Goal: Task Accomplishment & Management: Use online tool/utility

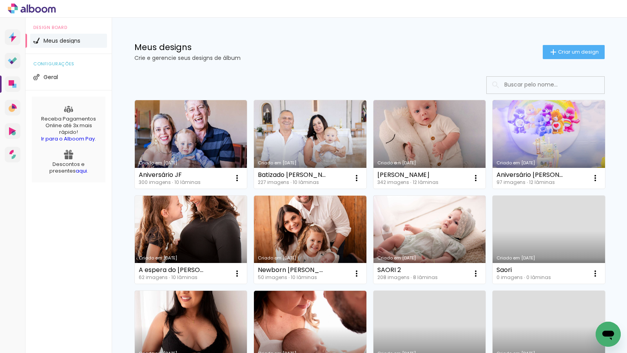
click at [163, 232] on link "Criado em [DATE]" at bounding box center [191, 240] width 112 height 89
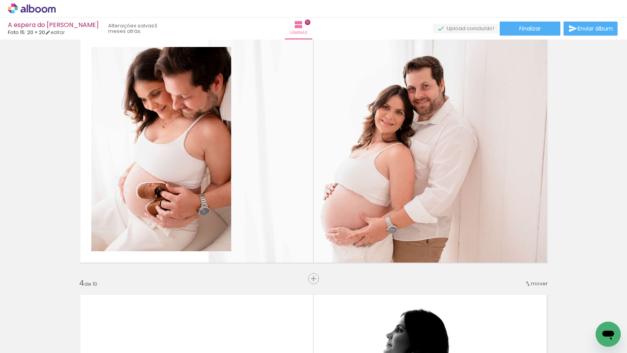
scroll to position [0, 2062]
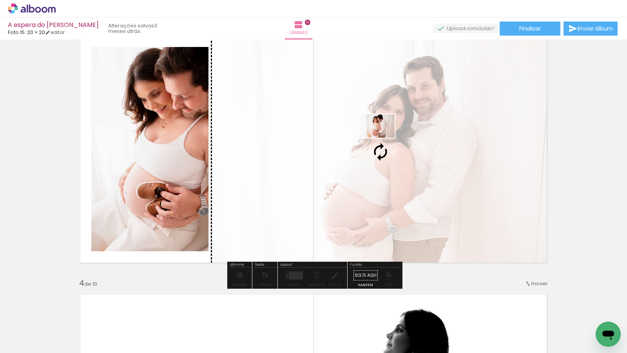
drag, startPoint x: 433, startPoint y: 333, endPoint x: 383, endPoint y: 138, distance: 201.5
click at [383, 138] on quentale-workspace at bounding box center [313, 176] width 627 height 353
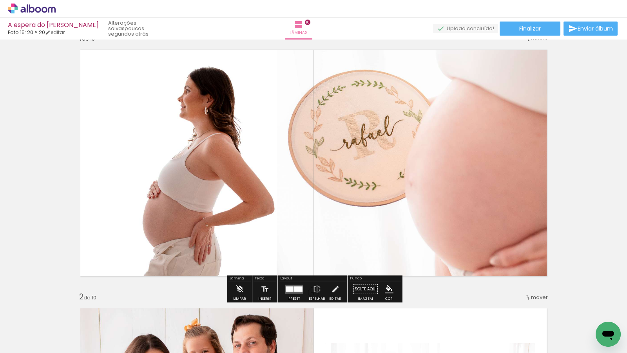
scroll to position [18, 0]
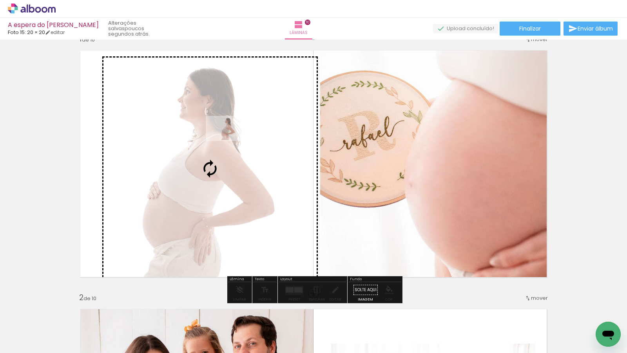
drag, startPoint x: 444, startPoint y: 332, endPoint x: 230, endPoint y: 140, distance: 286.9
click at [230, 140] on quentale-workspace at bounding box center [313, 176] width 627 height 353
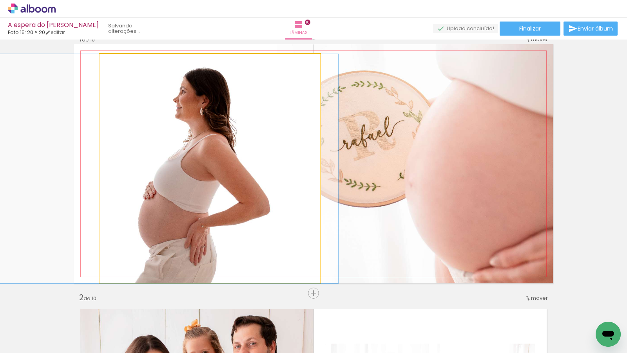
drag, startPoint x: 254, startPoint y: 162, endPoint x: 210, endPoint y: 161, distance: 43.9
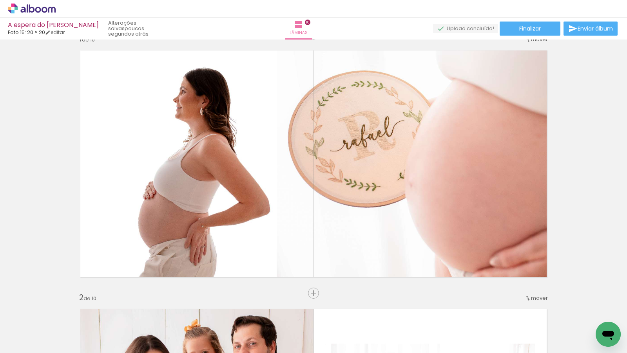
scroll to position [0, 1752]
click at [42, 341] on paper-button "Adicionar Fotos" at bounding box center [24, 343] width 38 height 13
click at [0, 0] on input "file" at bounding box center [0, 0] width 0 height 0
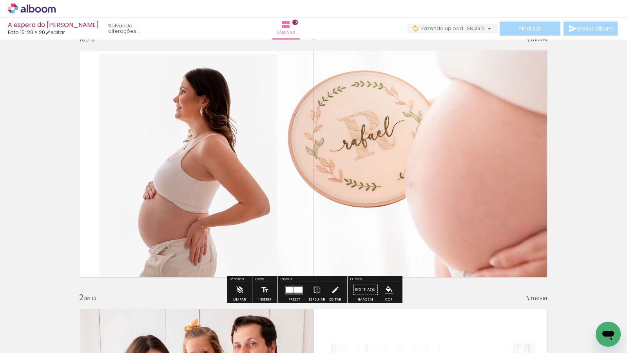
click at [27, 341] on span "Adicionar Fotos" at bounding box center [28, 343] width 24 height 9
click at [0, 0] on input "file" at bounding box center [0, 0] width 0 height 0
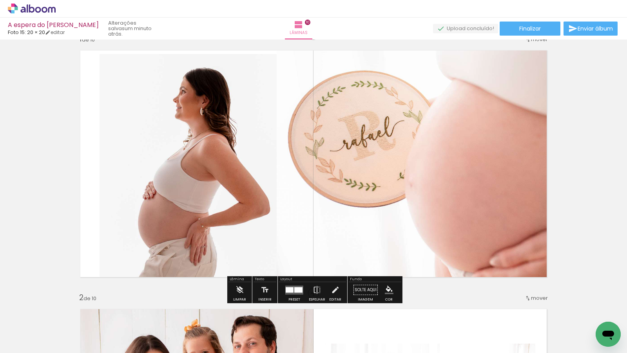
click at [40, 343] on paper-button "Adicionar Fotos" at bounding box center [24, 343] width 38 height 13
click at [0, 0] on input "file" at bounding box center [0, 0] width 0 height 0
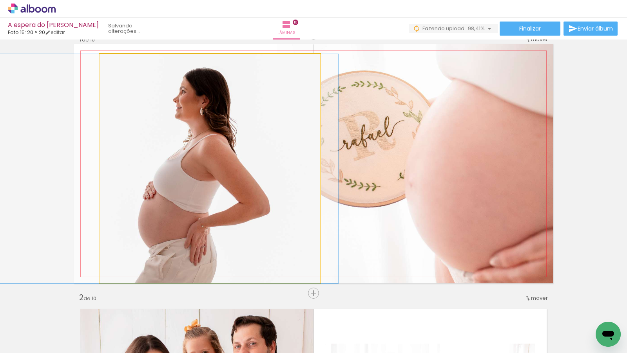
click at [224, 164] on quentale-photo at bounding box center [210, 169] width 221 height 230
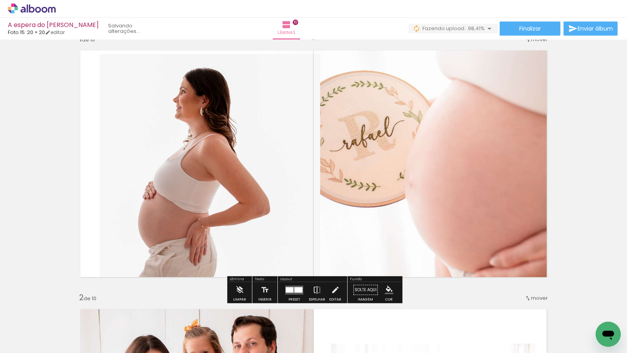
click at [161, 156] on quentale-photo at bounding box center [210, 169] width 221 height 230
click at [143, 146] on quentale-photo at bounding box center [210, 169] width 221 height 230
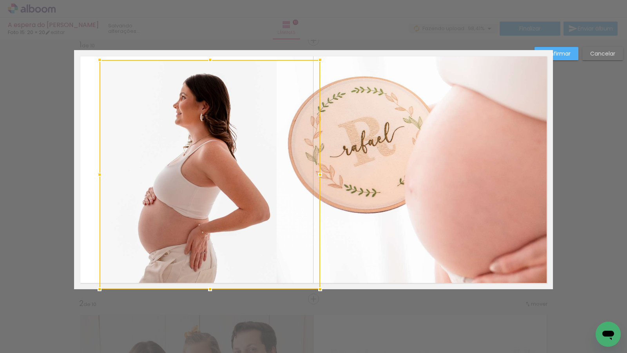
scroll to position [10, 0]
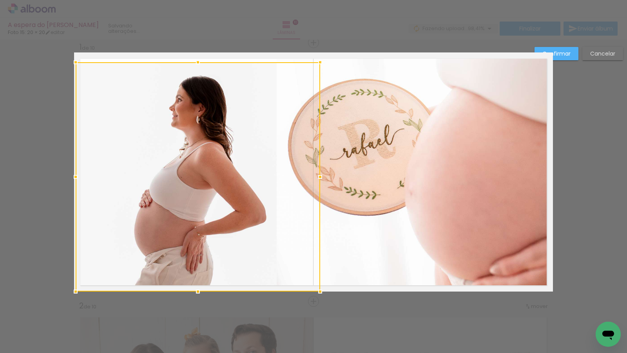
drag, startPoint x: 98, startPoint y: 176, endPoint x: 74, endPoint y: 176, distance: 23.1
click at [74, 176] on div at bounding box center [76, 177] width 16 height 16
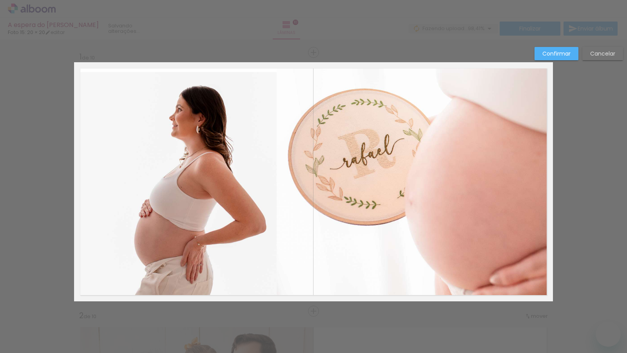
click at [602, 48] on paper-button "Cancelar" at bounding box center [602, 53] width 41 height 13
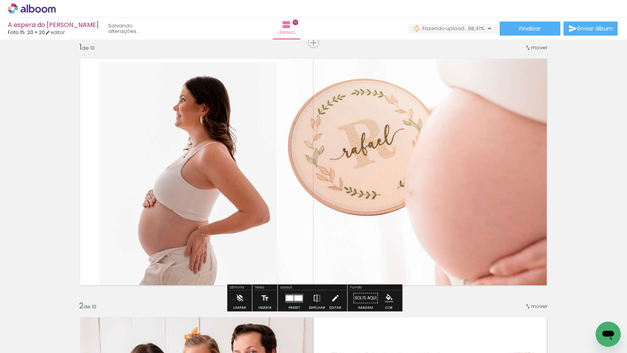
scroll to position [0, 1752]
click at [30, 346] on span "Adicionar Fotos" at bounding box center [28, 343] width 24 height 9
click at [0, 0] on input "file" at bounding box center [0, 0] width 0 height 0
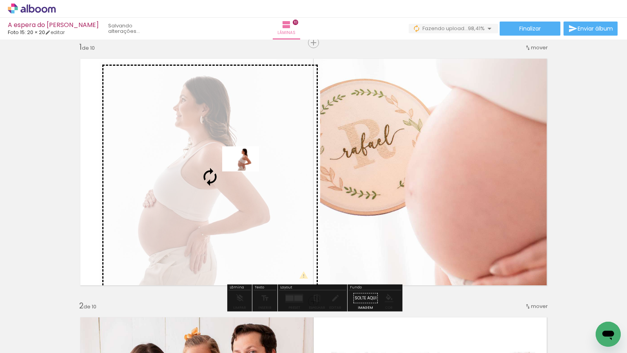
drag, startPoint x: 595, startPoint y: 320, endPoint x: 245, endPoint y: 170, distance: 380.6
click at [245, 170] on quentale-workspace at bounding box center [313, 176] width 627 height 353
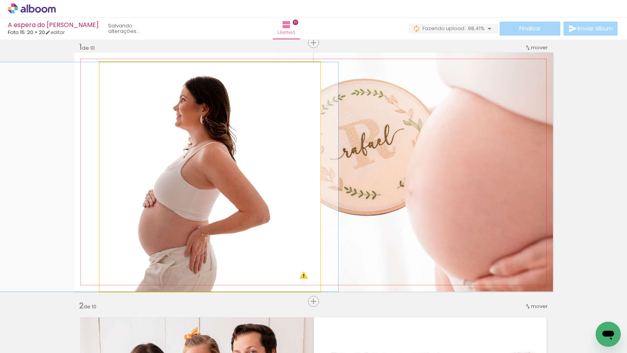
drag, startPoint x: 250, startPoint y: 184, endPoint x: 207, endPoint y: 182, distance: 43.2
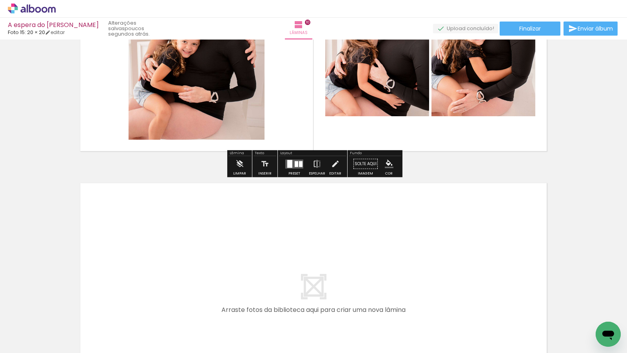
scroll to position [2614, 0]
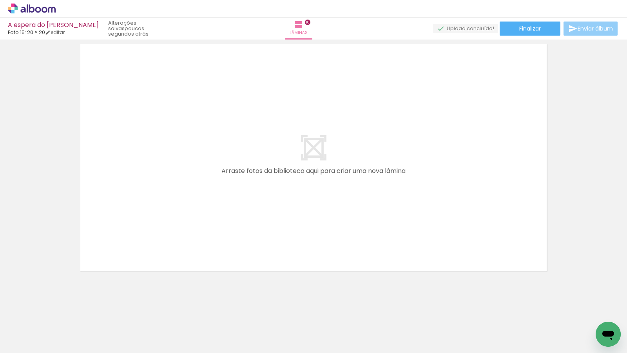
click at [603, 26] on span "Enviar álbum" at bounding box center [595, 28] width 35 height 5
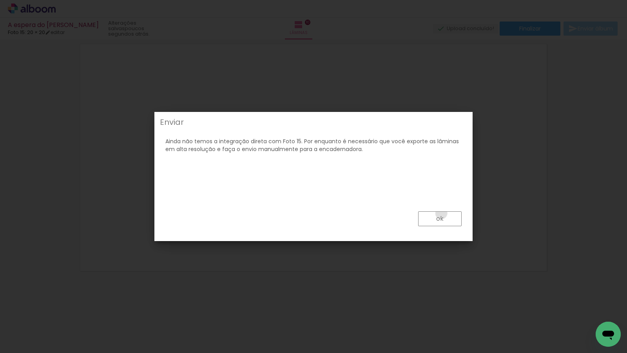
click at [442, 214] on paper-button "ok" at bounding box center [439, 219] width 43 height 15
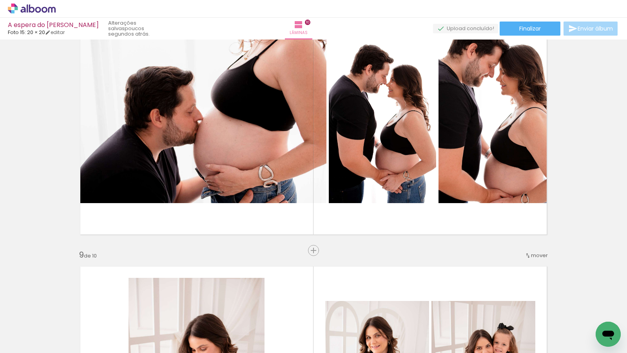
scroll to position [1837, 0]
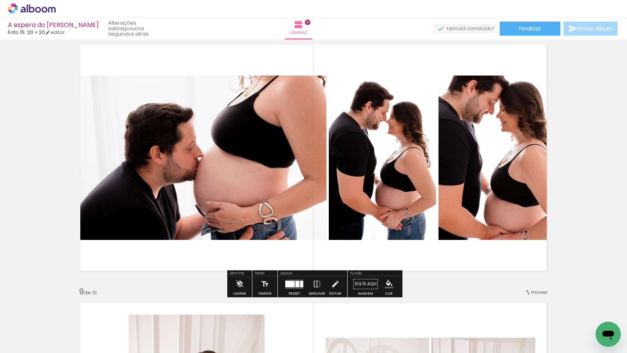
click at [571, 29] on iron-icon at bounding box center [572, 28] width 9 height 9
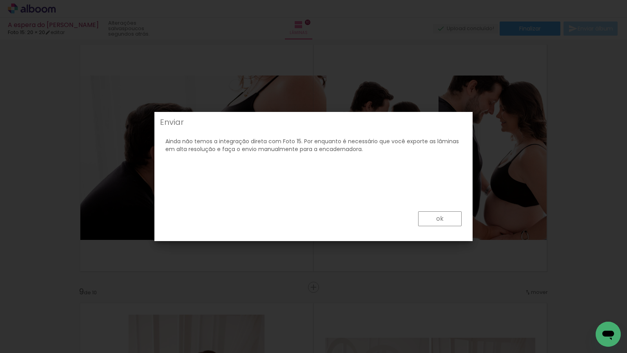
click at [0, 0] on slot "ok" at bounding box center [0, 0] width 0 height 0
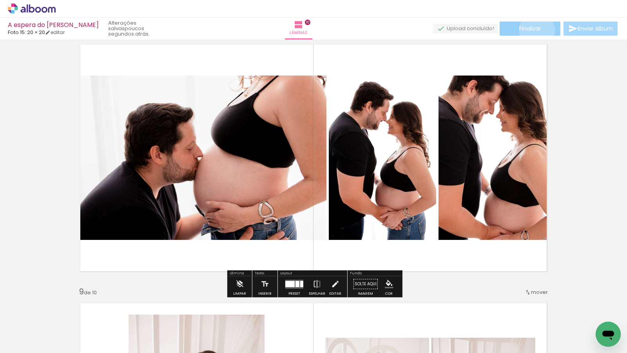
click at [534, 30] on span "Finalizar" at bounding box center [530, 28] width 22 height 5
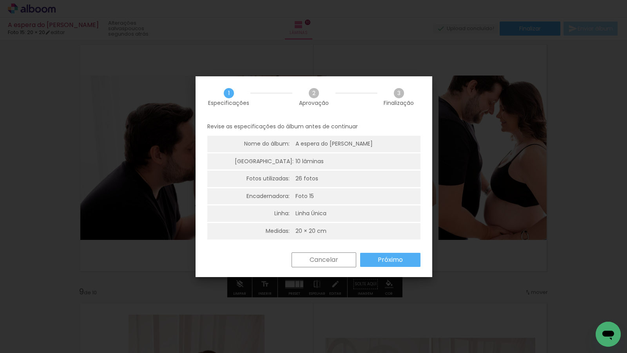
click at [0, 0] on slot "Próximo" at bounding box center [0, 0] width 0 height 0
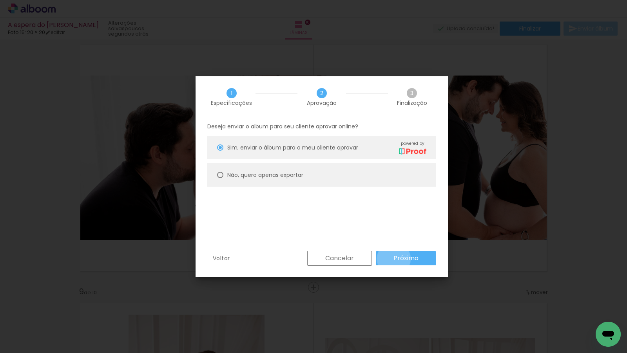
click at [0, 0] on slot "Próximo" at bounding box center [0, 0] width 0 height 0
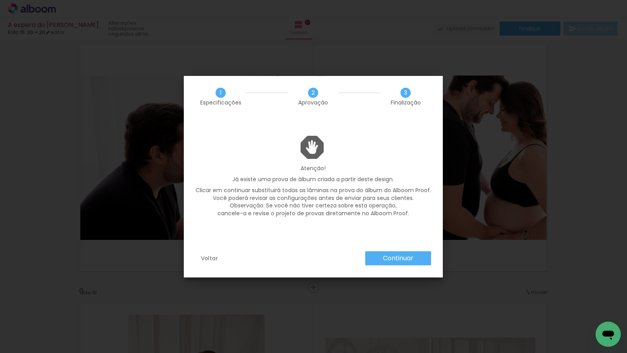
click at [0, 0] on slot "Continuar" at bounding box center [0, 0] width 0 height 0
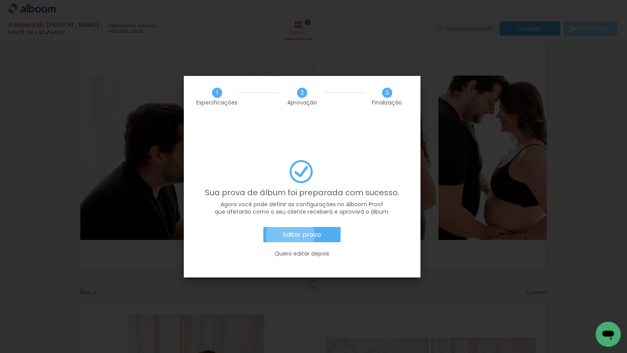
click at [0, 0] on slot "Editar prova" at bounding box center [0, 0] width 0 height 0
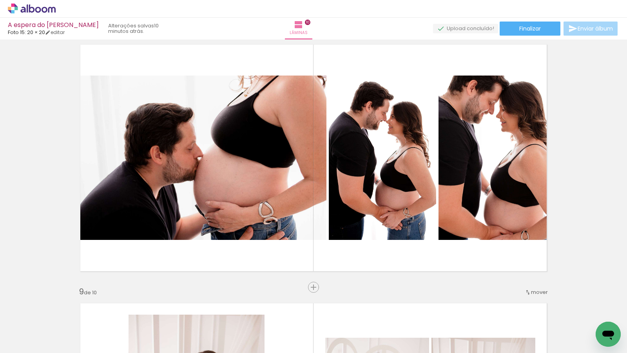
scroll to position [0, 2204]
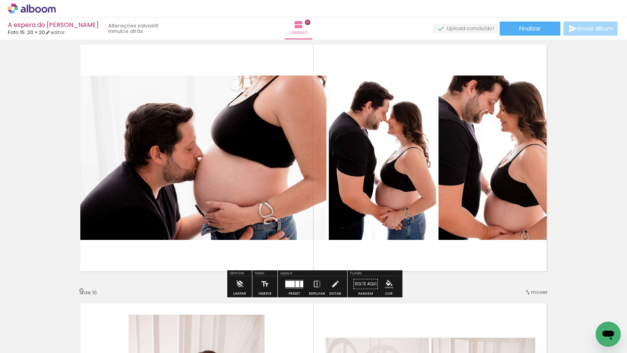
click at [47, 9] on icon at bounding box center [32, 9] width 48 height 10
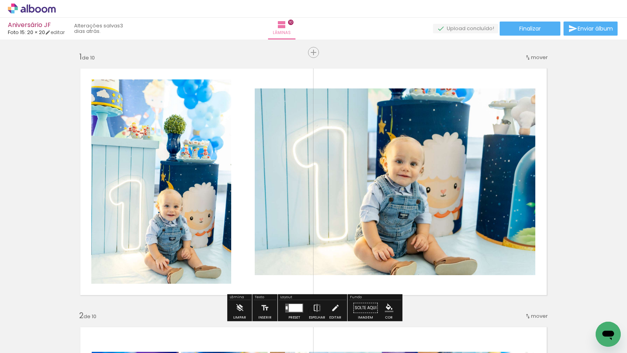
click at [338, 170] on quentale-photo at bounding box center [395, 182] width 281 height 187
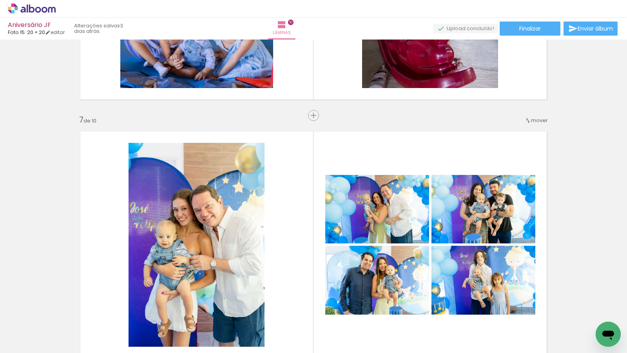
scroll to position [1536, 0]
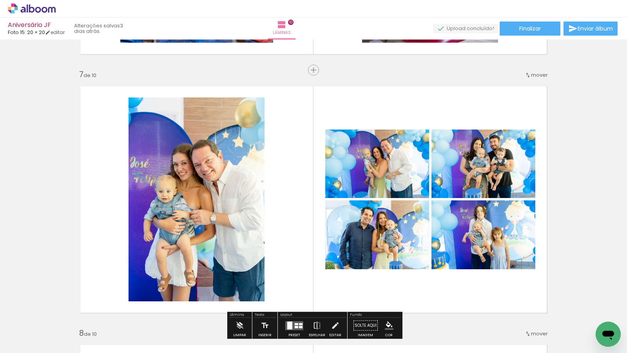
click at [527, 76] on iron-icon at bounding box center [528, 75] width 6 height 6
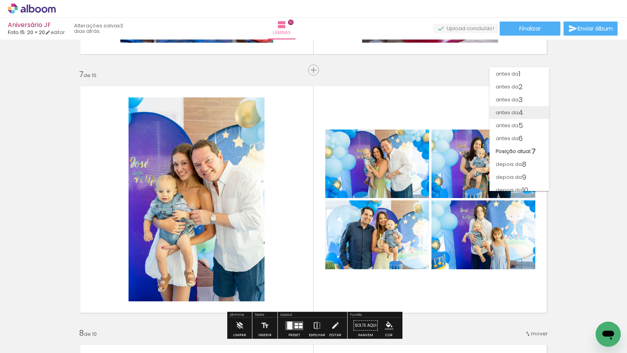
click at [520, 116] on span "4" at bounding box center [520, 112] width 5 height 13
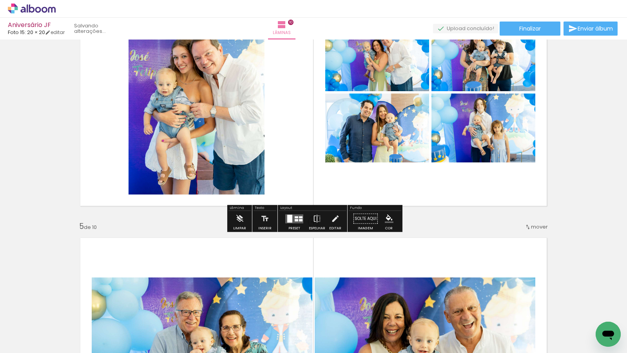
scroll to position [892, 0]
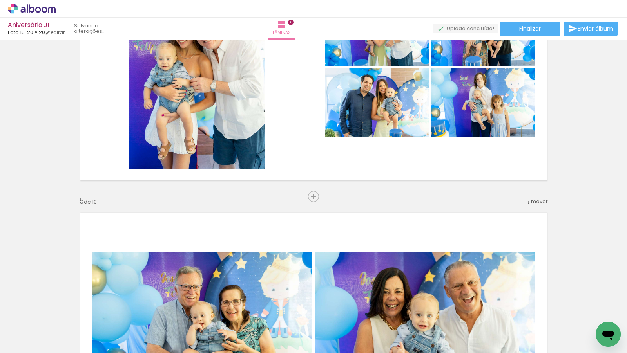
click at [534, 205] on span "mover" at bounding box center [539, 201] width 17 height 7
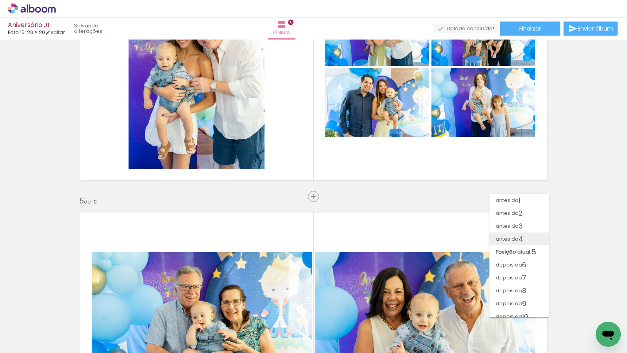
click at [525, 241] on paper-item "antes da 4" at bounding box center [519, 239] width 60 height 13
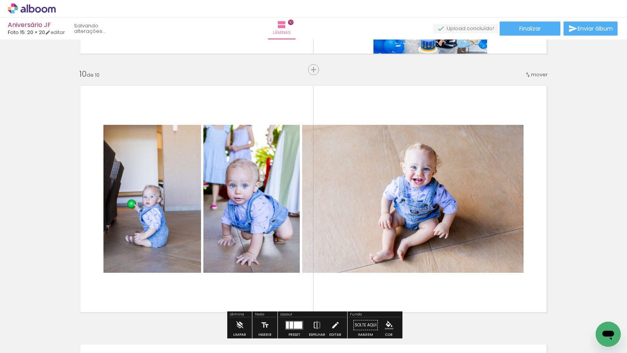
scroll to position [2316, 0]
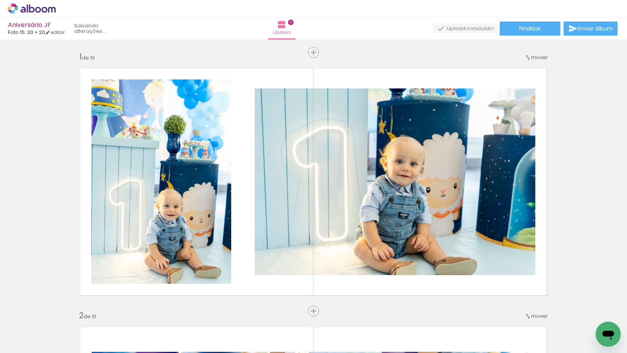
scroll to position [0, 5811]
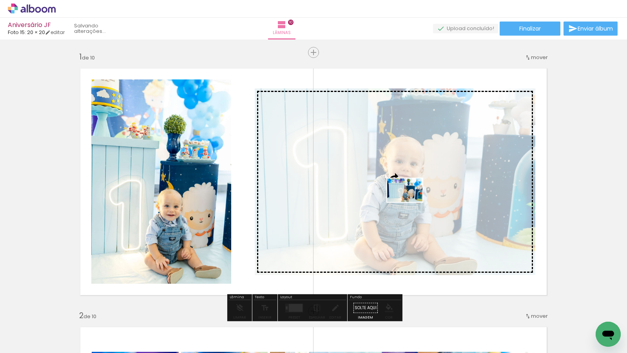
drag, startPoint x: 413, startPoint y: 332, endPoint x: 411, endPoint y: 202, distance: 129.7
click at [411, 202] on quentale-workspace at bounding box center [313, 176] width 627 height 353
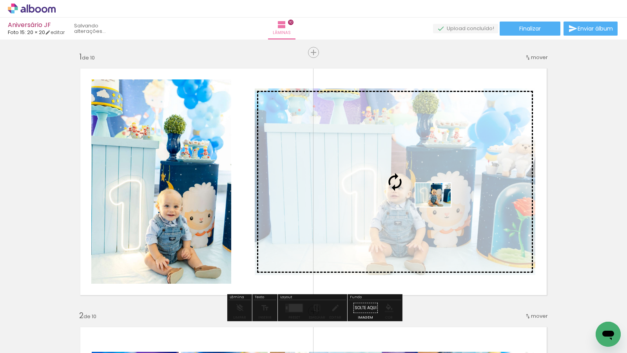
drag, startPoint x: 288, startPoint y: 335, endPoint x: 439, endPoint y: 207, distance: 198.5
click at [439, 207] on quentale-workspace at bounding box center [313, 176] width 627 height 353
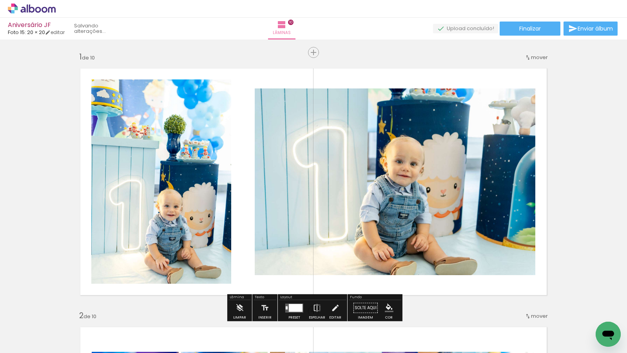
scroll to position [0, 5684]
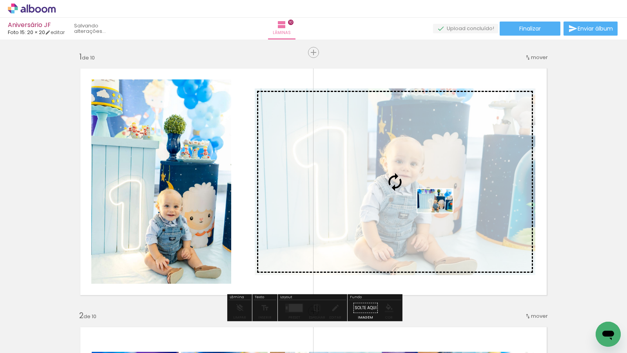
drag, startPoint x: 547, startPoint y: 333, endPoint x: 440, endPoint y: 212, distance: 161.3
click at [440, 212] on quentale-workspace at bounding box center [313, 176] width 627 height 353
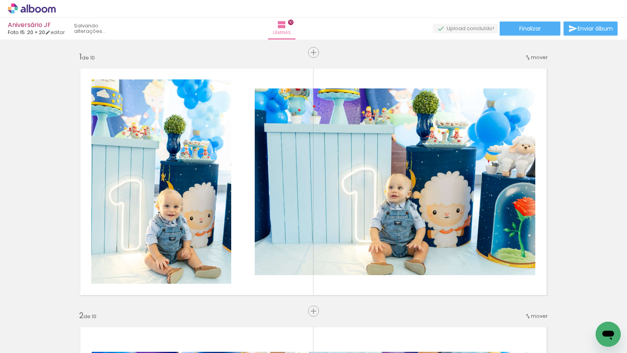
scroll to position [0, 5838]
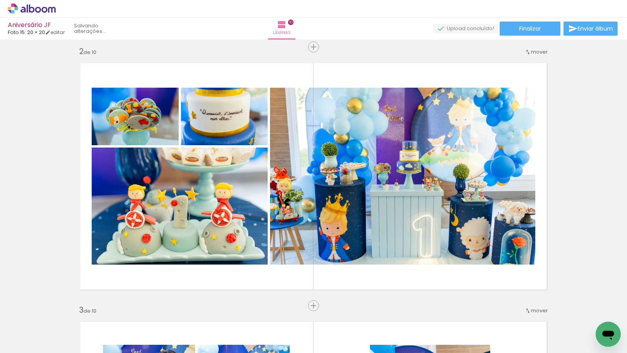
scroll to position [265, 0]
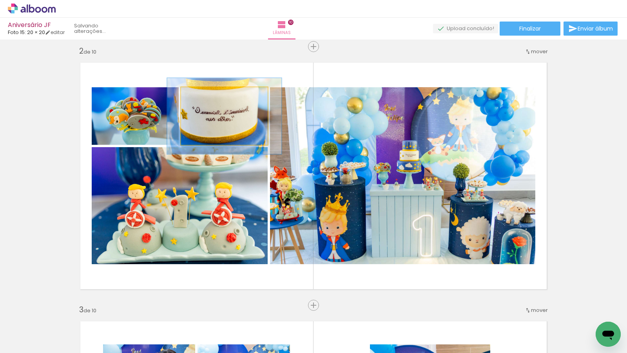
drag, startPoint x: 199, startPoint y: 97, endPoint x: 208, endPoint y: 98, distance: 8.7
type paper-slider "132"
click at [208, 98] on div at bounding box center [208, 95] width 7 height 7
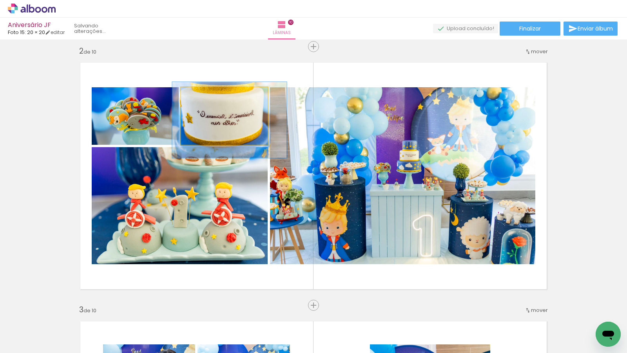
drag, startPoint x: 232, startPoint y: 125, endPoint x: 237, endPoint y: 129, distance: 6.4
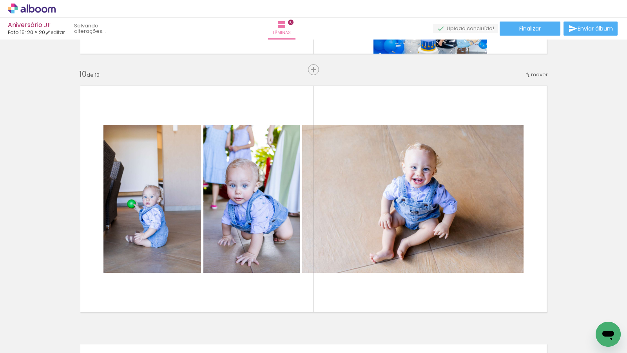
scroll to position [2449, 0]
